Goal: Transaction & Acquisition: Purchase product/service

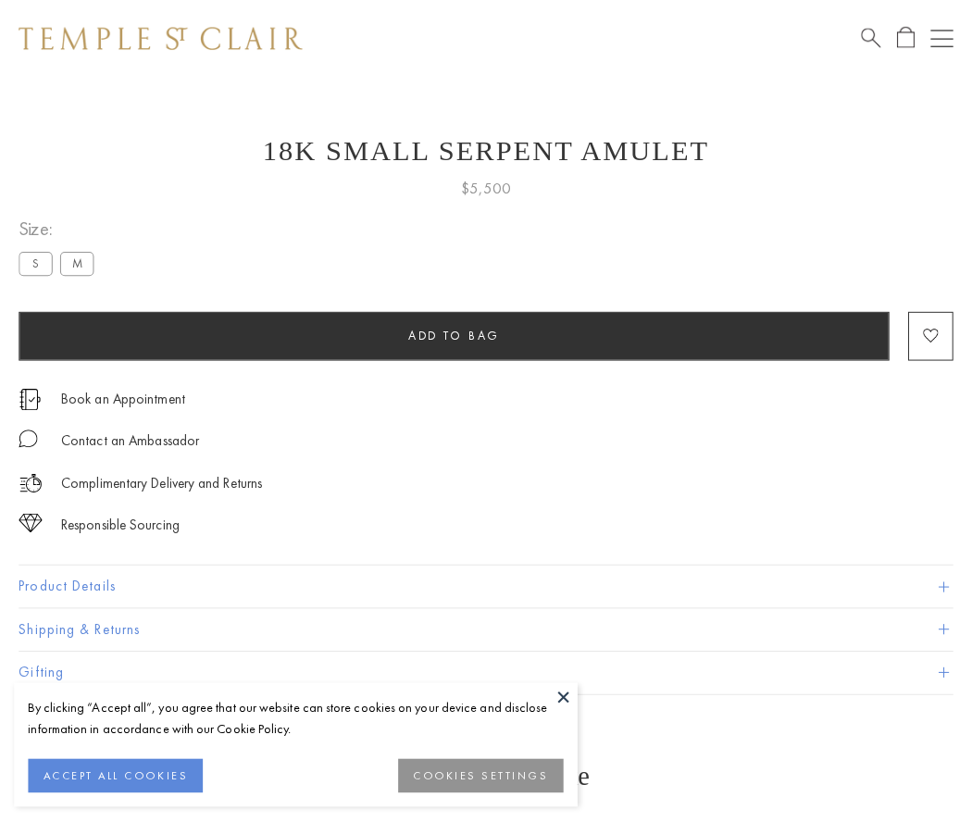
scroll to position [3, 0]
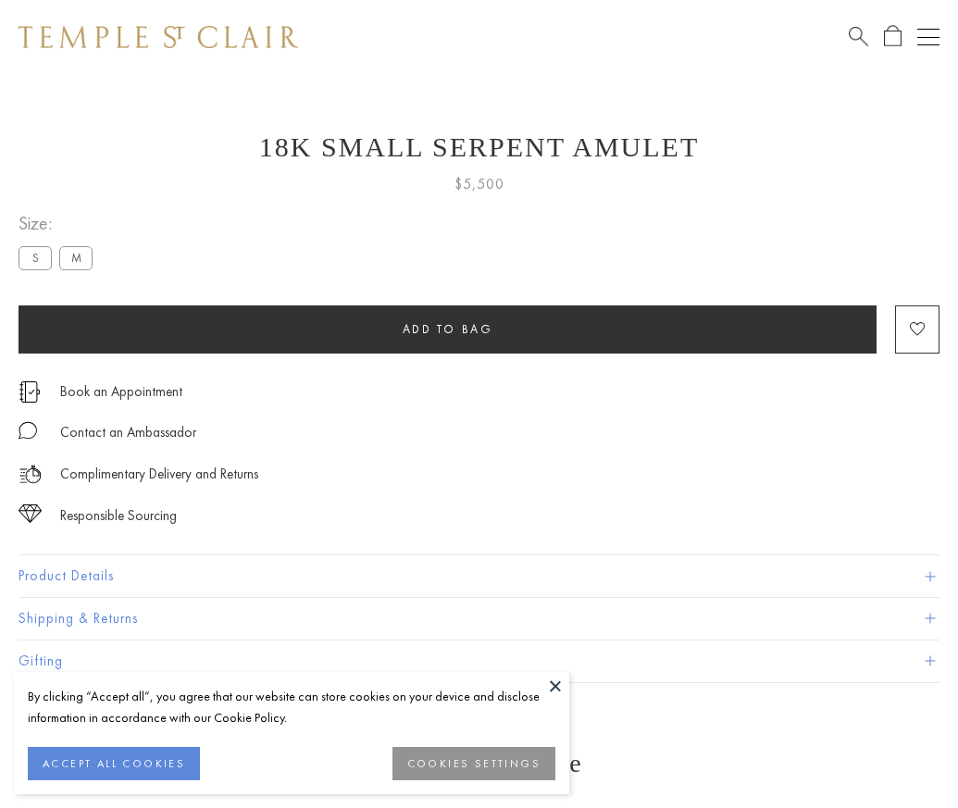
click at [447, 329] on span "Add to bag" at bounding box center [448, 329] width 91 height 16
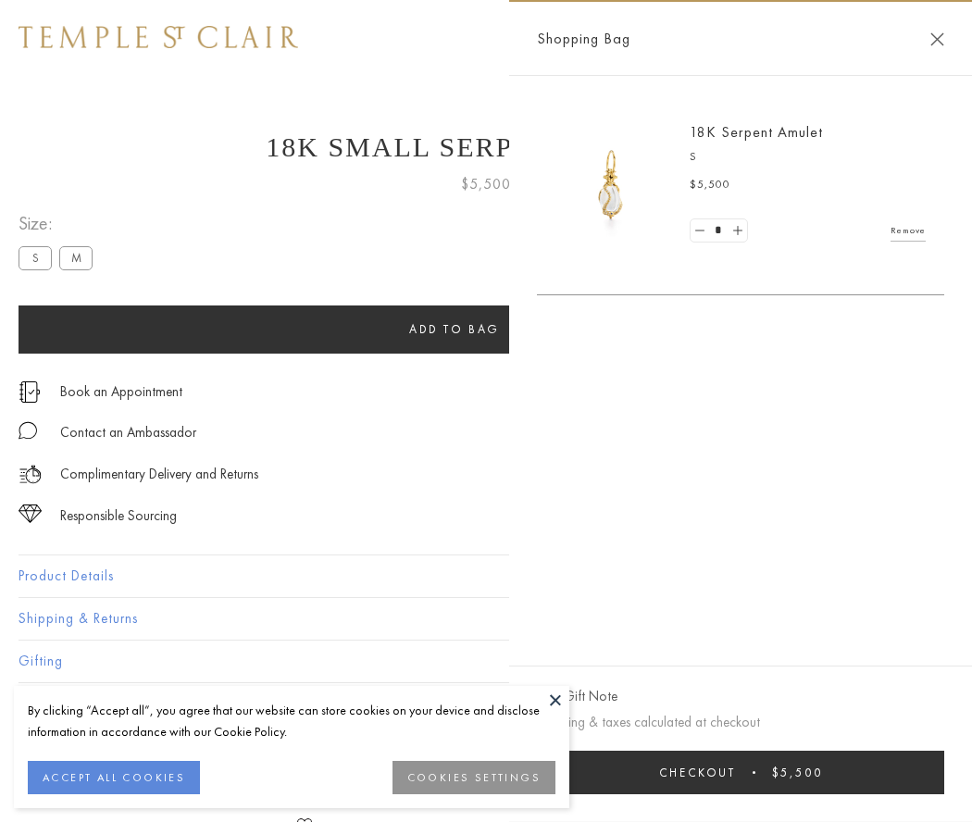
click at [752, 772] on button "Checkout $5,500" at bounding box center [740, 772] width 407 height 43
